Goal: Information Seeking & Learning: Learn about a topic

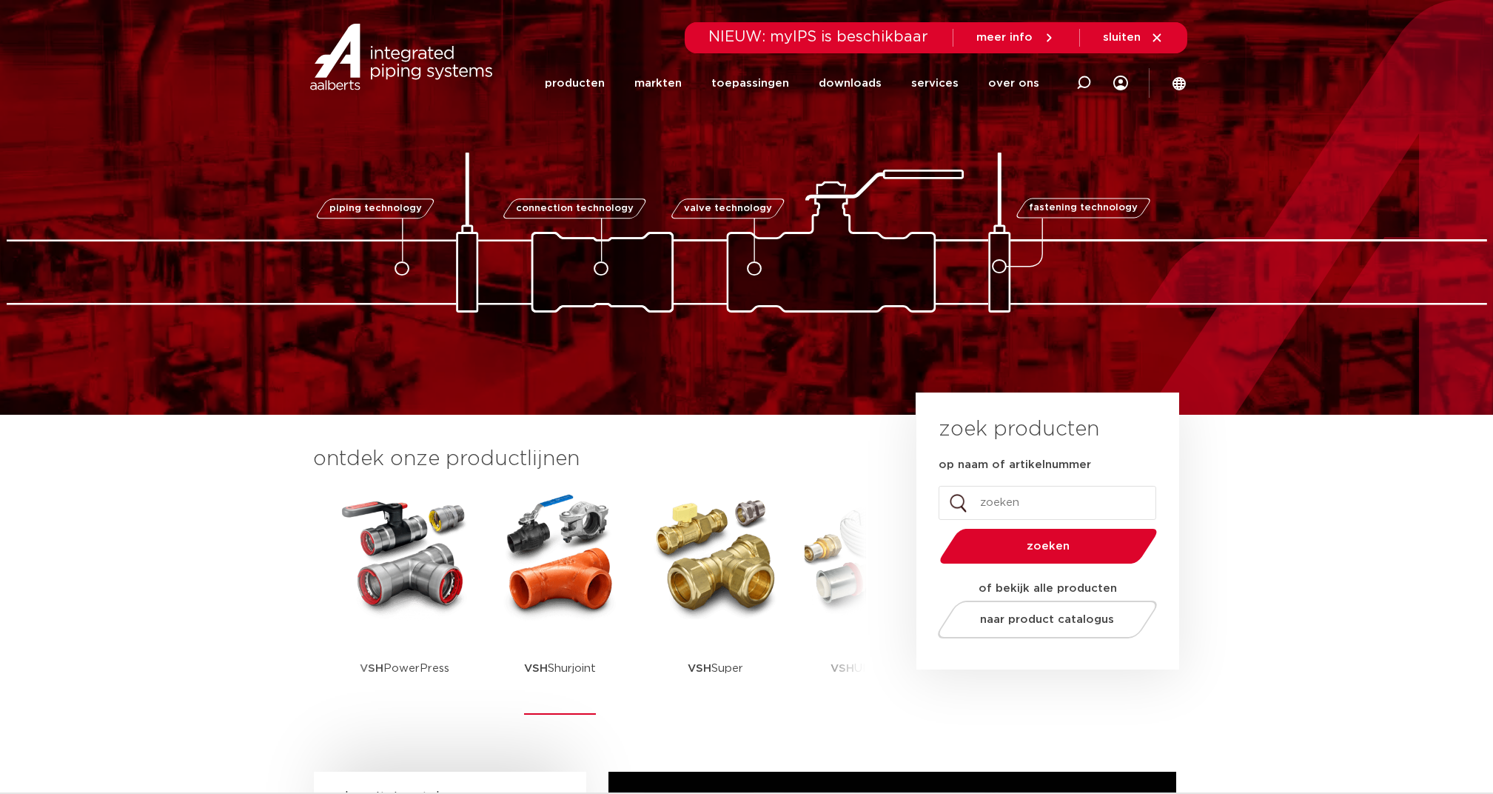
click at [572, 585] on img at bounding box center [560, 555] width 133 height 133
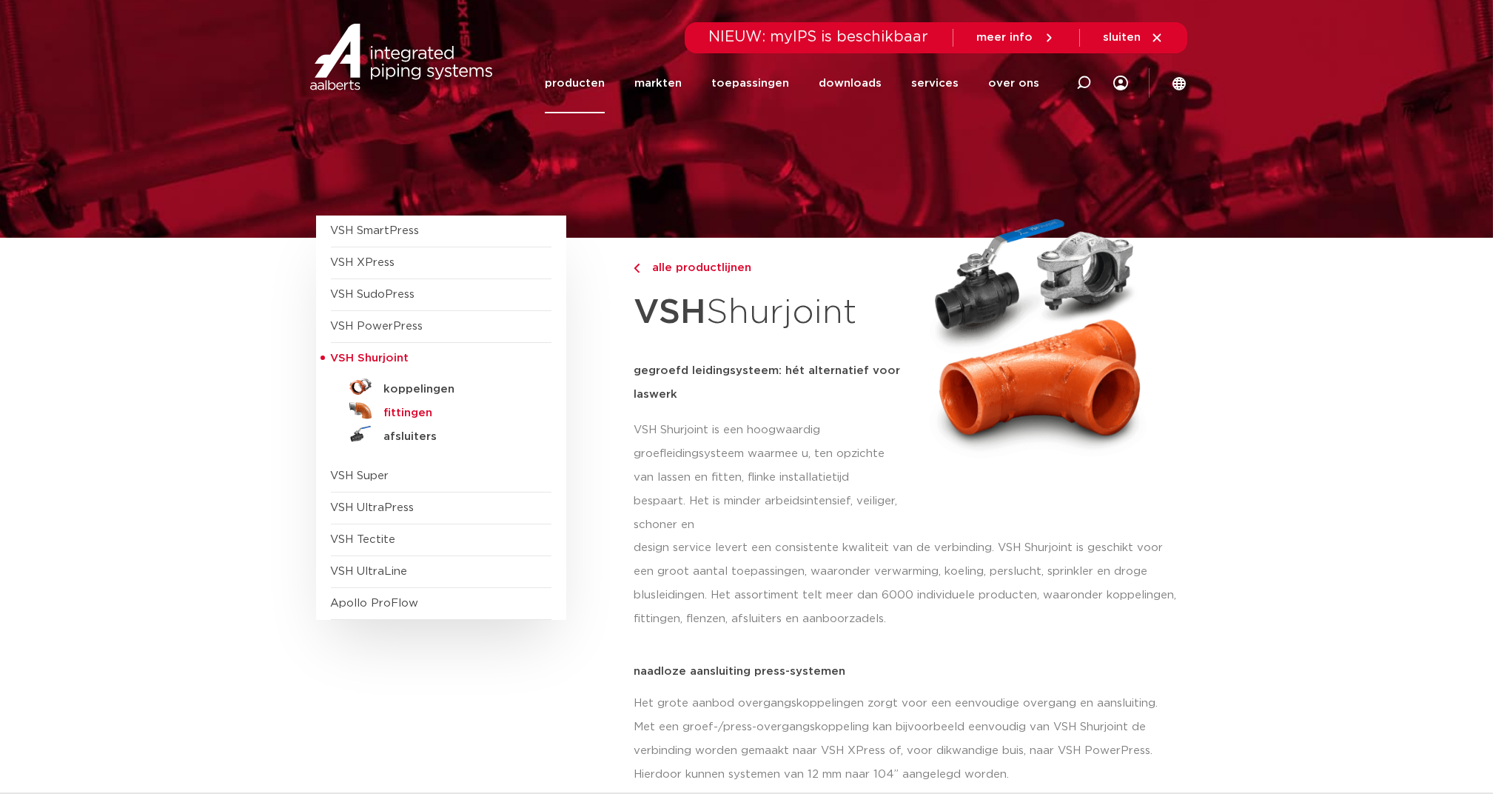
click at [412, 415] on h5 "fittingen" at bounding box center [457, 413] width 147 height 13
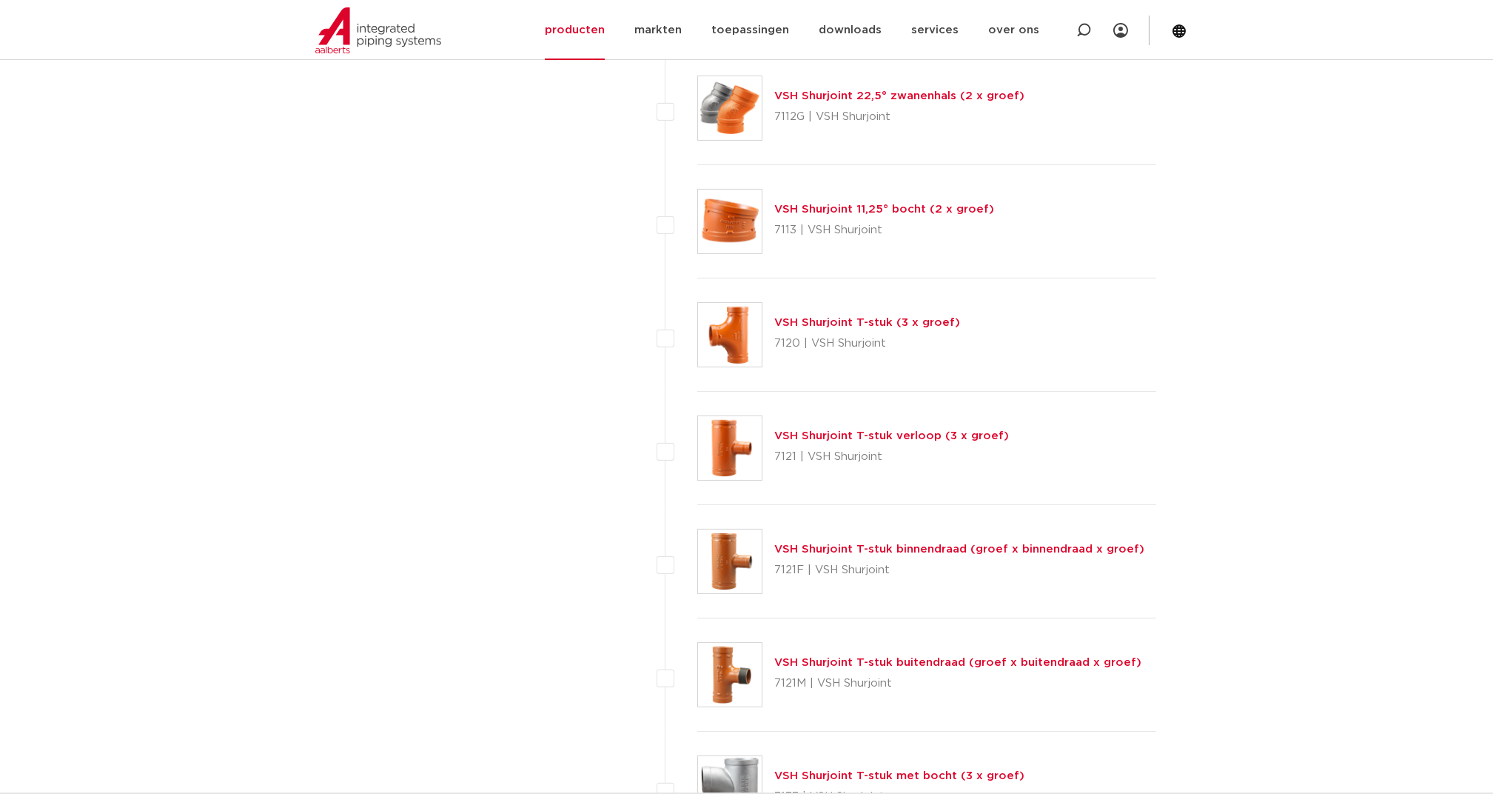
scroll to position [1516, 0]
click at [809, 429] on link "VSH Shurjoint T-stuk verloop (3 x groef)" at bounding box center [892, 434] width 235 height 11
click at [854, 429] on link "VSH Shurjoint T-stuk verloop (3 x groef)" at bounding box center [892, 434] width 235 height 11
click at [819, 429] on link "VSH Shurjoint T-stuk verloop (3 x groef)" at bounding box center [892, 434] width 235 height 11
click at [972, 545] on link "VSH Shurjoint T-stuk binnendraad (groef x binnendraad x groef)" at bounding box center [960, 547] width 370 height 11
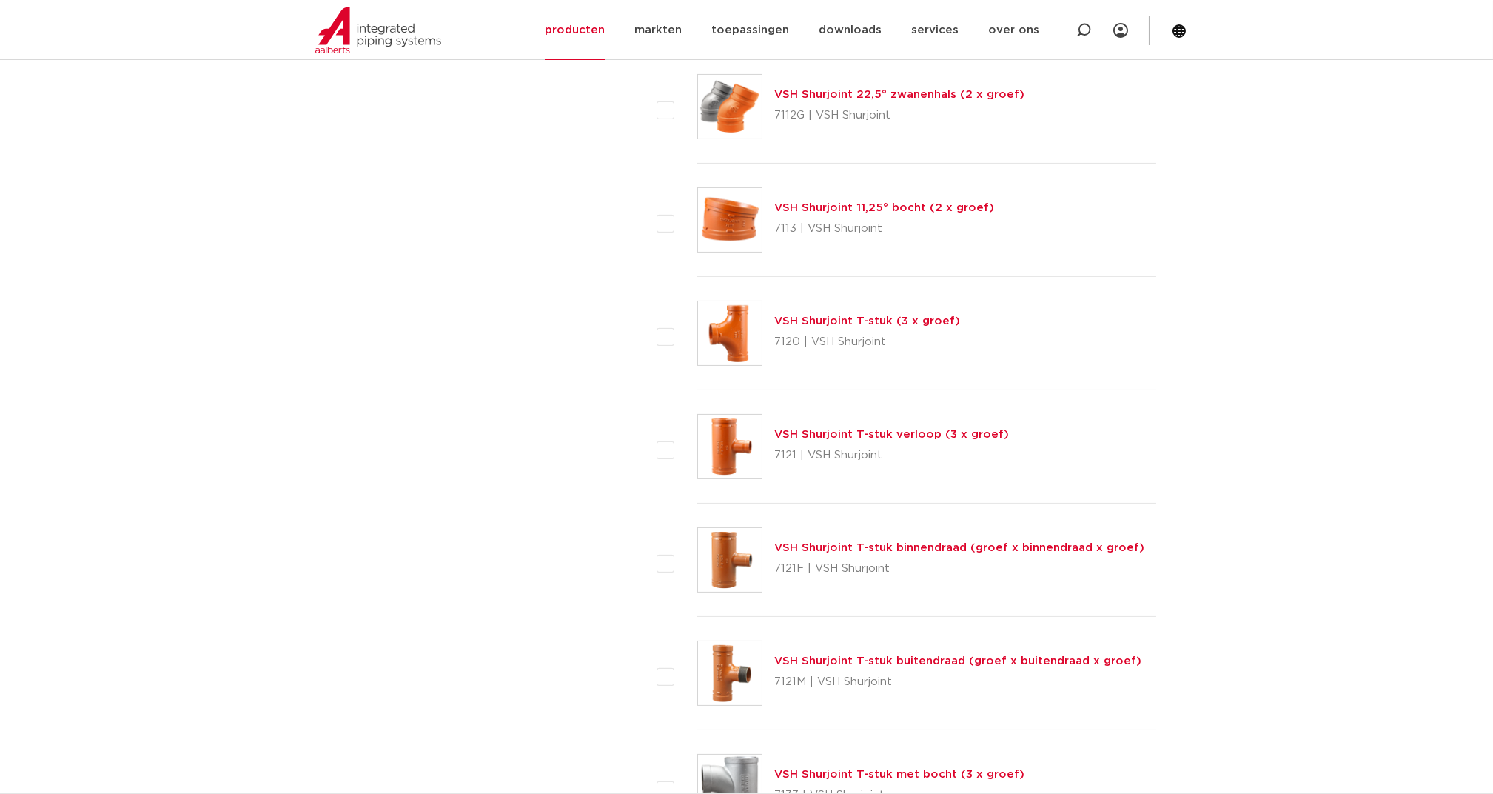
click at [843, 434] on link "VSH Shurjoint T-stuk verloop (3 x groef)" at bounding box center [892, 434] width 235 height 11
click at [871, 429] on link "VSH Shurjoint T-stuk verloop (3 x groef)" at bounding box center [892, 434] width 235 height 11
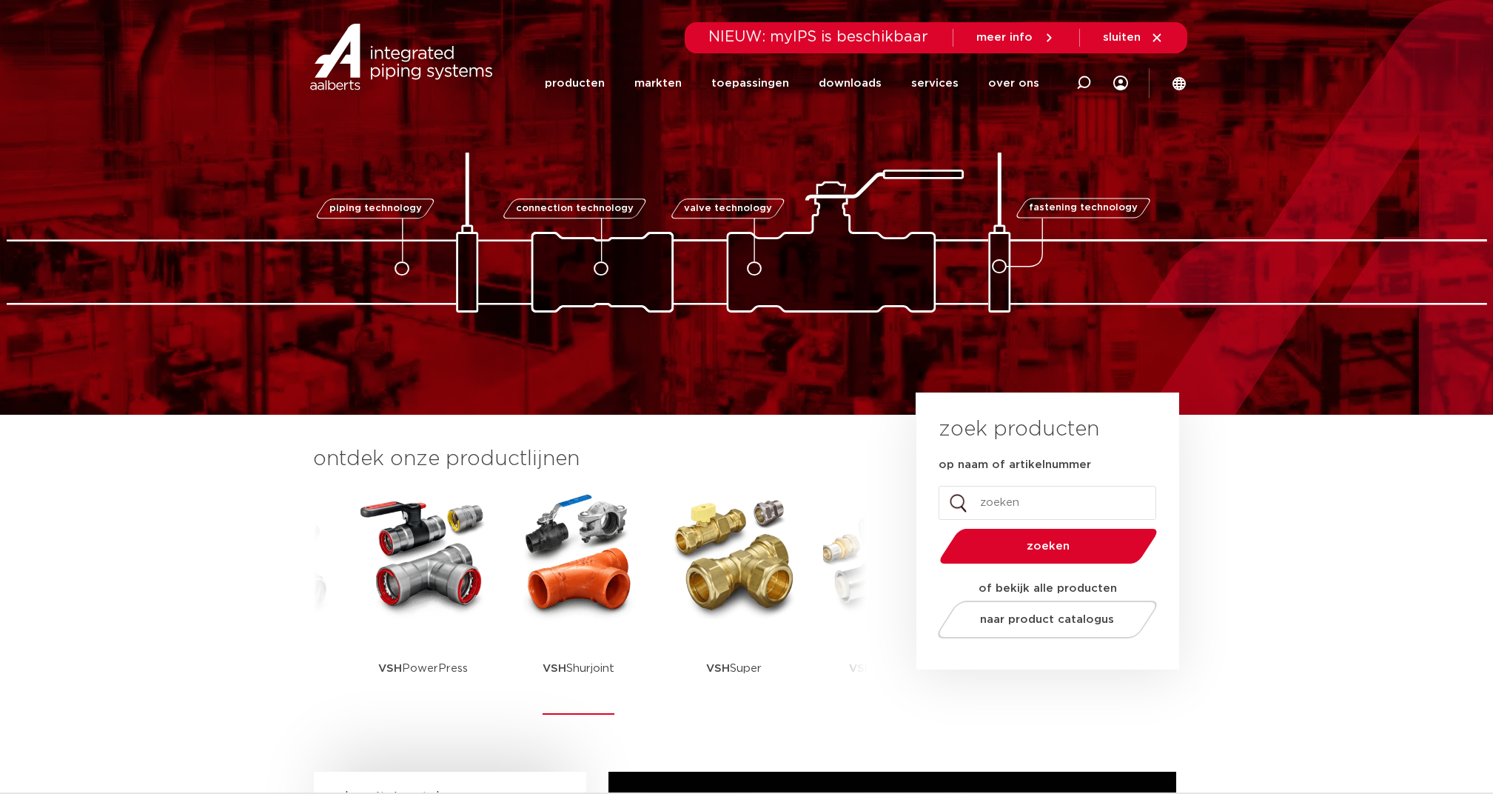
click at [563, 558] on img at bounding box center [578, 555] width 133 height 133
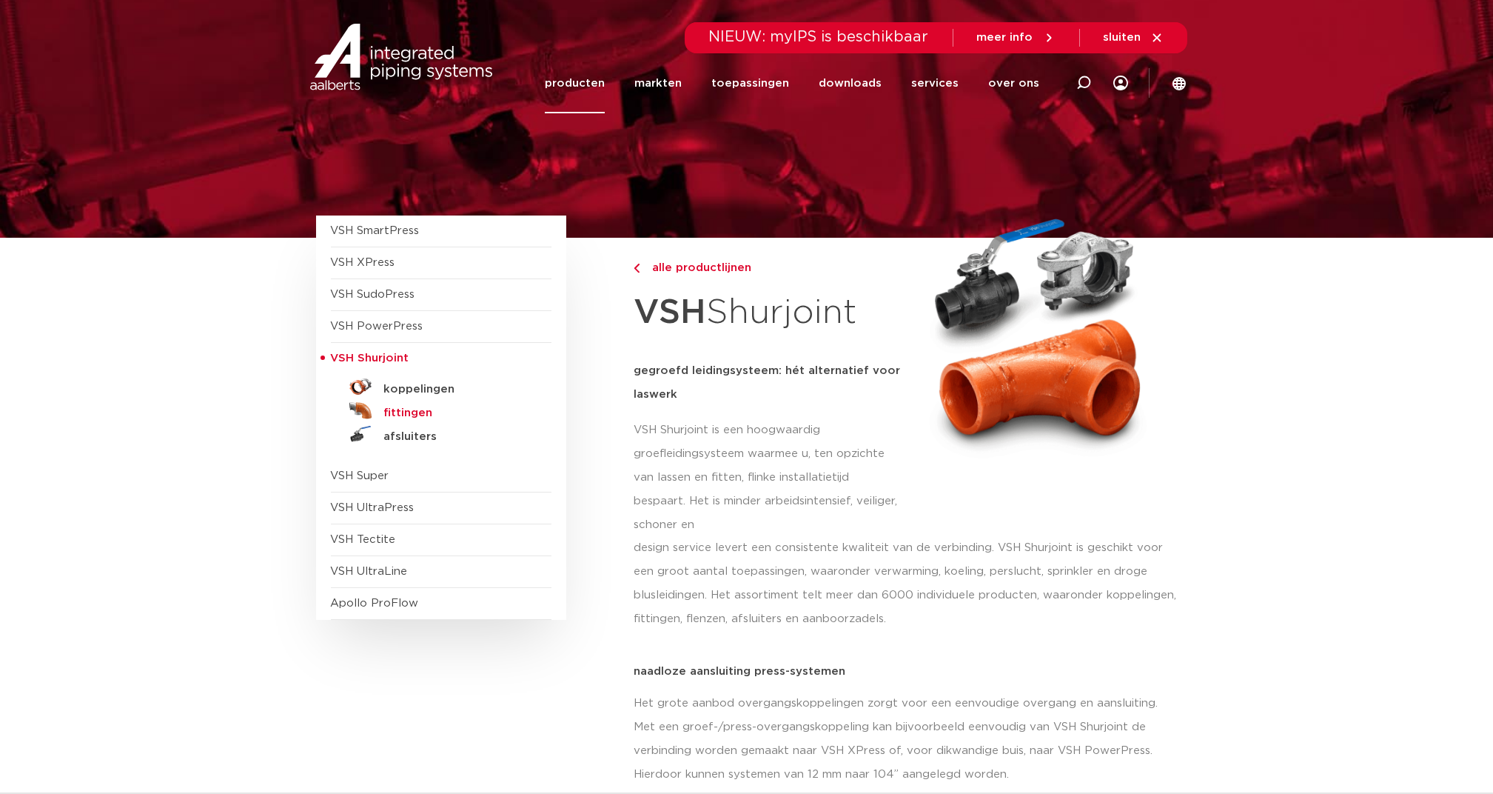
click at [429, 412] on h5 "fittingen" at bounding box center [457, 413] width 147 height 13
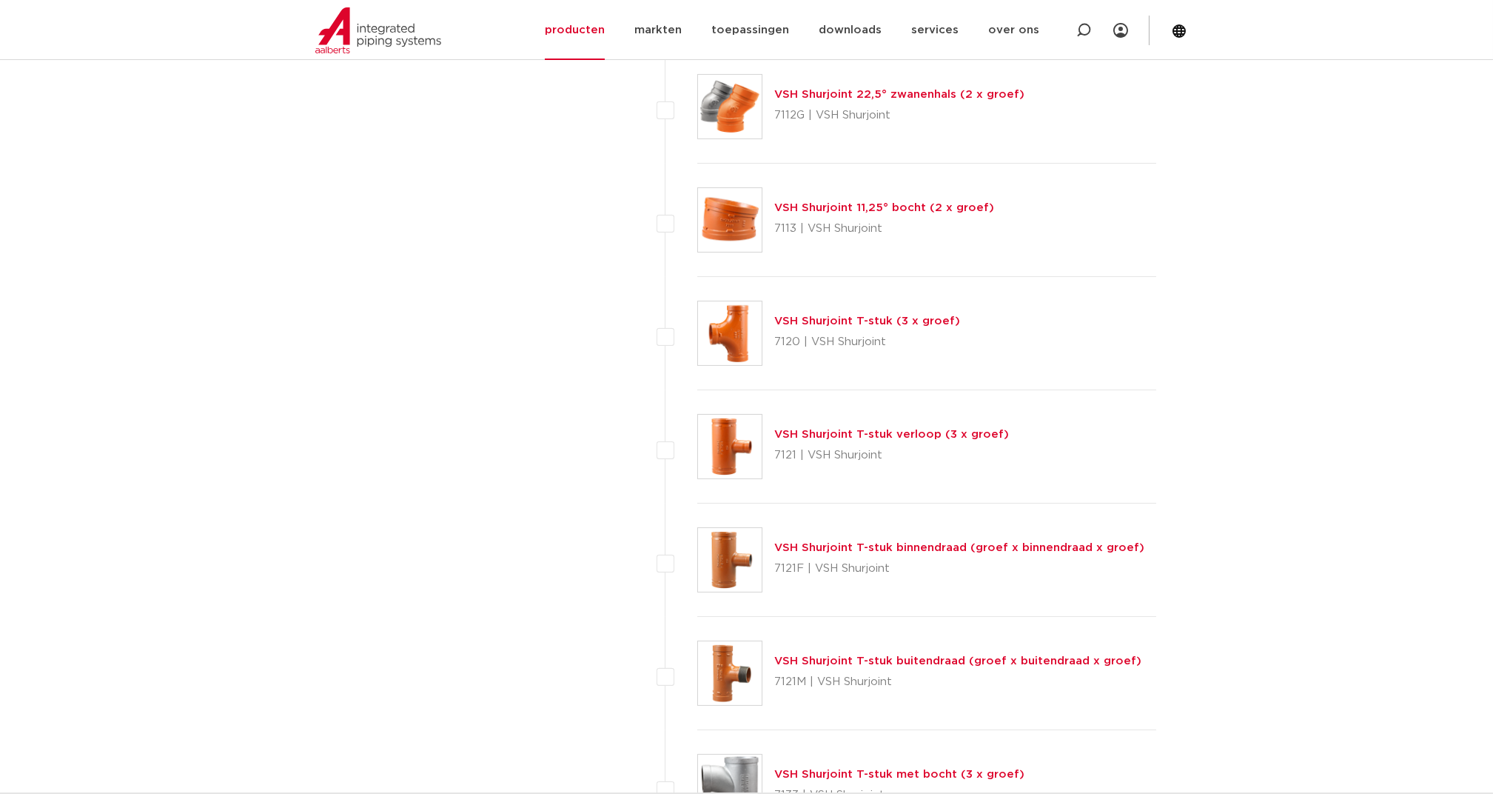
click at [892, 430] on link "VSH Shurjoint T-stuk verloop (3 x groef)" at bounding box center [892, 434] width 235 height 11
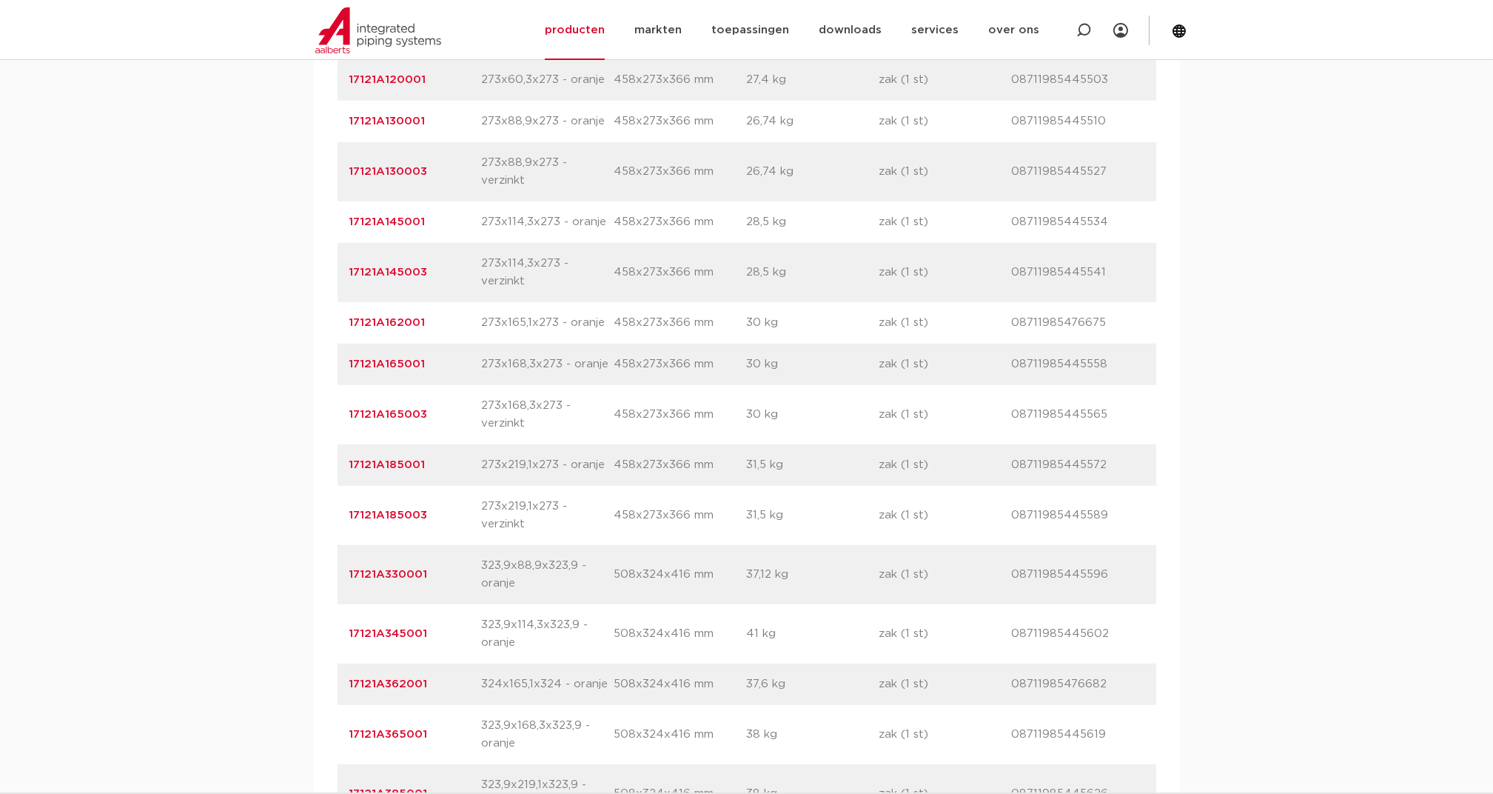
scroll to position [4443, 0]
